Goal: Task Accomplishment & Management: Manage account settings

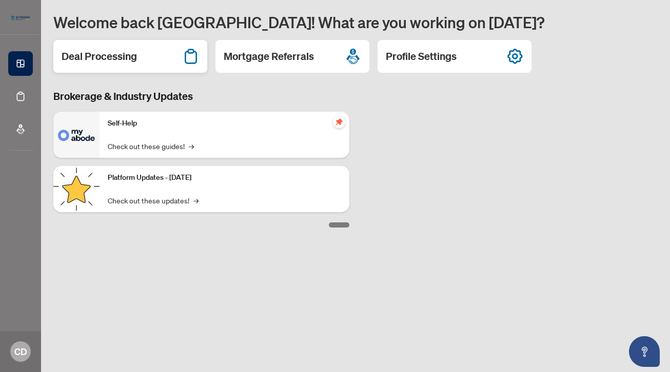
click at [151, 60] on div "Deal Processing" at bounding box center [130, 56] width 154 height 33
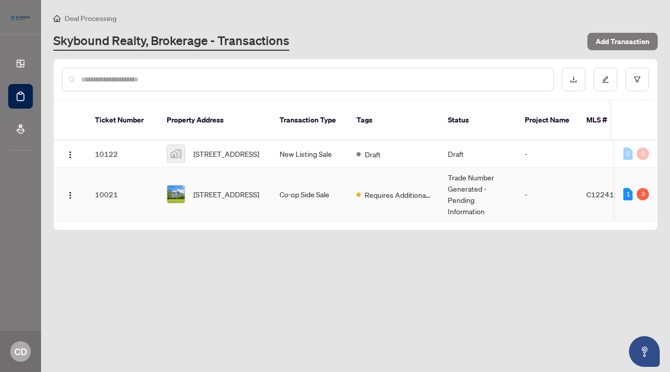
click at [327, 186] on td "Co-op Side Sale" at bounding box center [309, 195] width 77 height 54
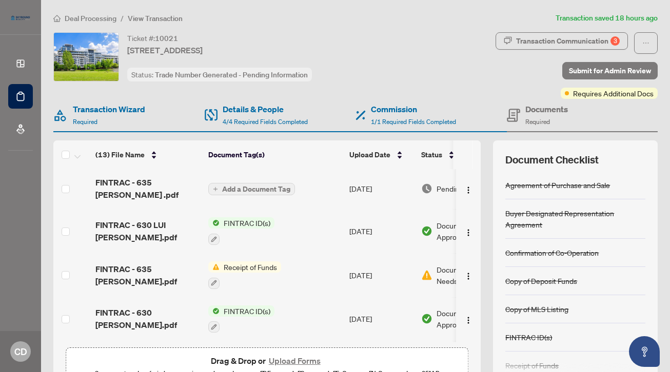
scroll to position [1, 0]
click at [577, 42] on div "Transaction Communication 3" at bounding box center [568, 41] width 104 height 16
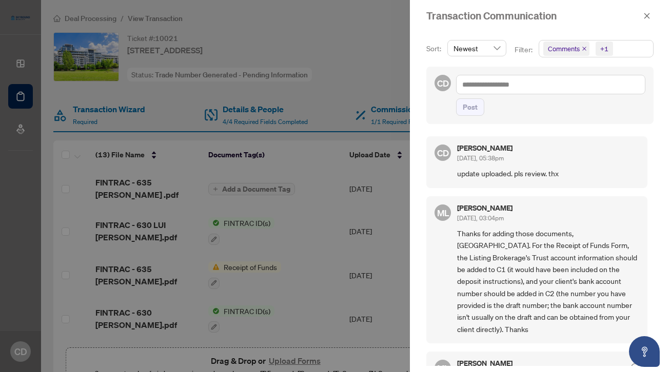
scroll to position [0, 0]
click at [380, 64] on div at bounding box center [335, 186] width 670 height 372
click at [645, 14] on icon "close" at bounding box center [646, 15] width 7 height 7
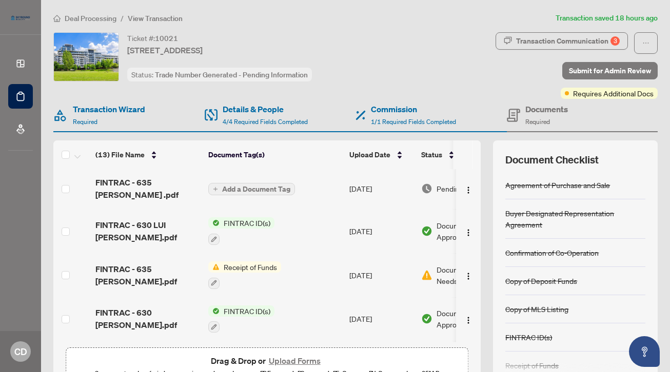
click at [390, 69] on div "Ticket #: 10021 [STREET_ADDRESS] Status: Trade Number Generated - Pending Infor…" at bounding box center [227, 56] width 348 height 49
